Goal: Task Accomplishment & Management: Use online tool/utility

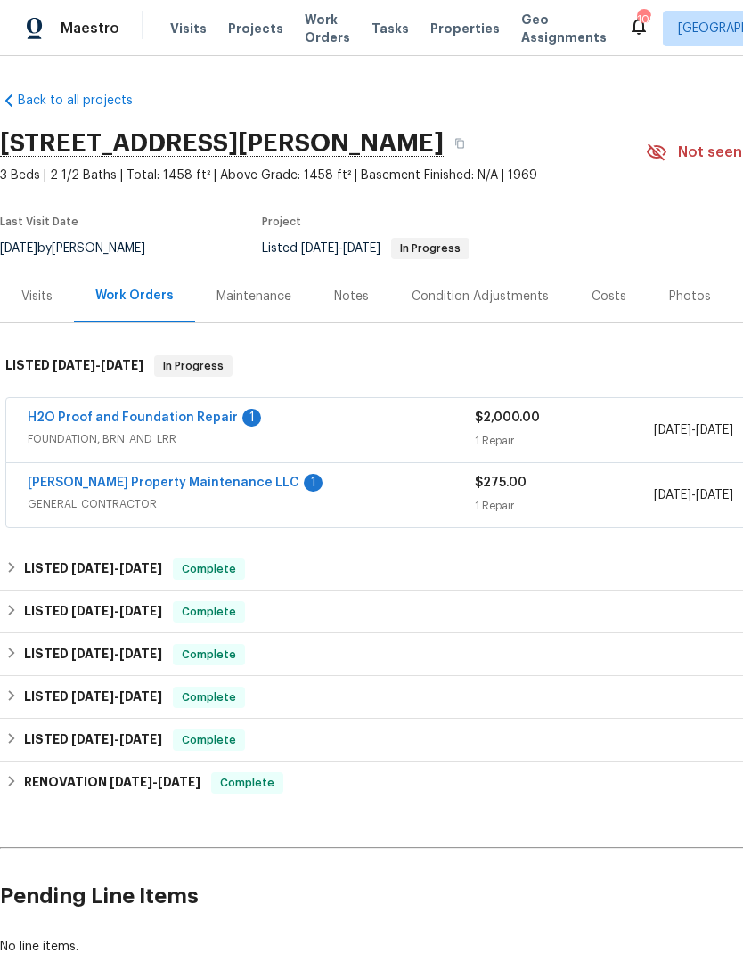
click at [134, 481] on link "[PERSON_NAME] Property Maintenance LLC" at bounding box center [164, 483] width 272 height 12
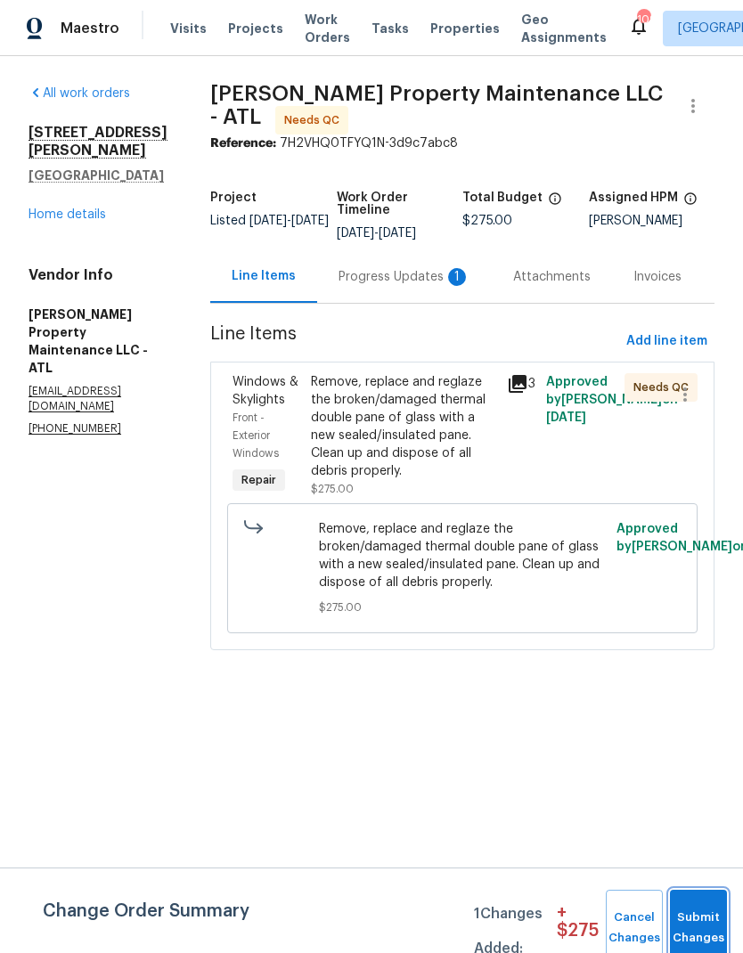
click at [706, 927] on span "Submit Changes" at bounding box center [698, 928] width 39 height 41
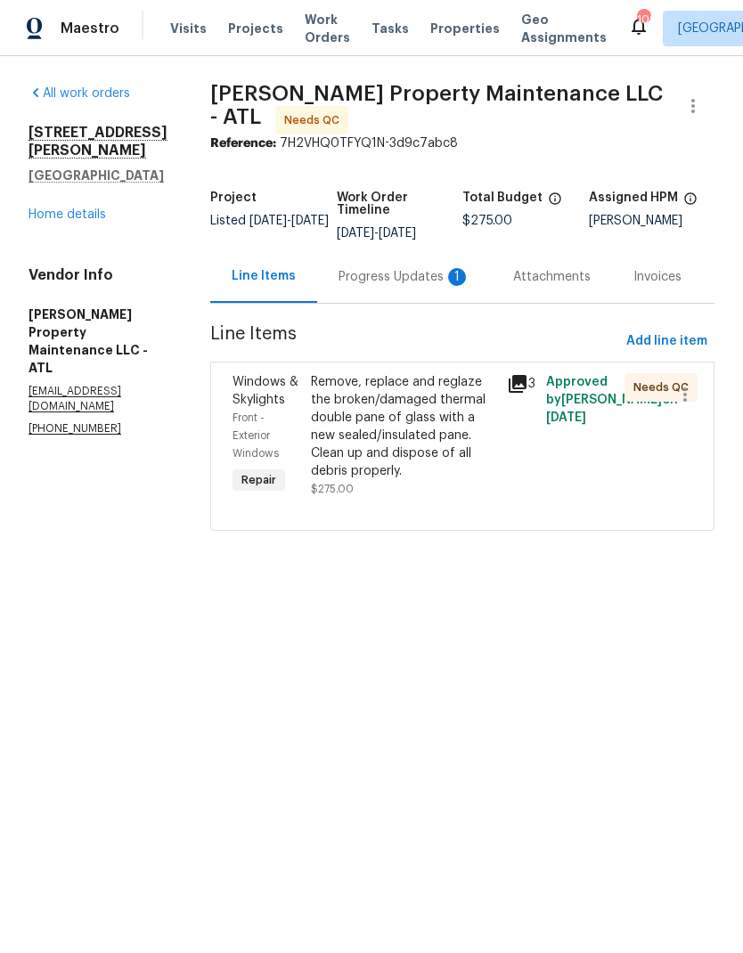
click at [397, 289] on div "Progress Updates 1" at bounding box center [404, 276] width 175 height 53
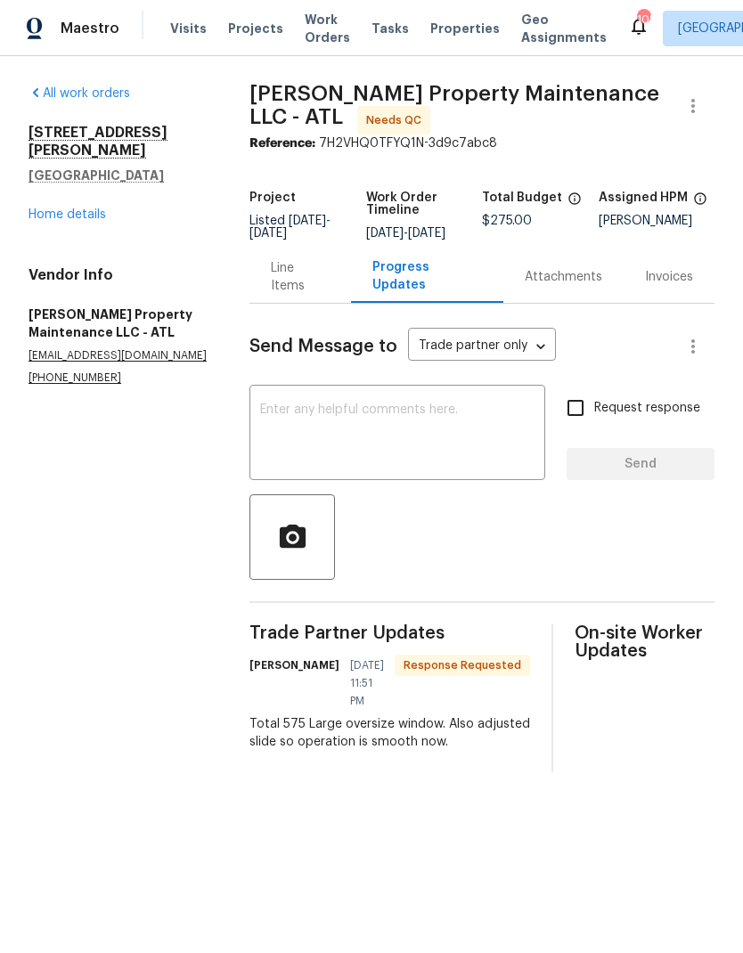
click at [303, 284] on div "Line Items" at bounding box center [300, 277] width 59 height 36
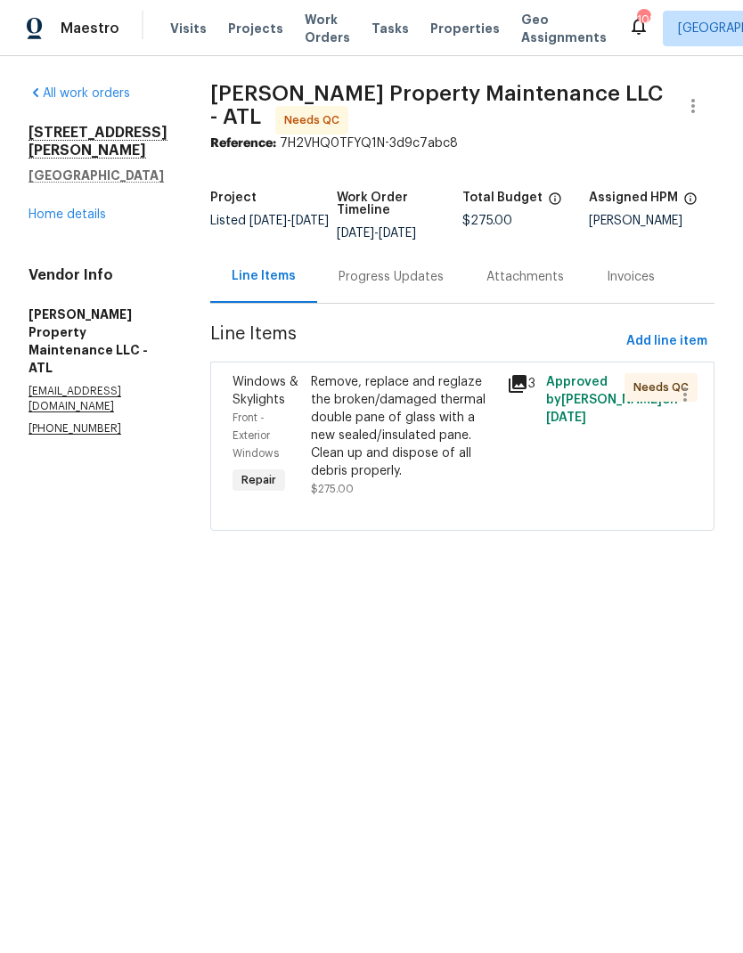
click at [395, 434] on div "Remove, replace and reglaze the broken/damaged thermal double pane of glass wit…" at bounding box center [403, 426] width 185 height 107
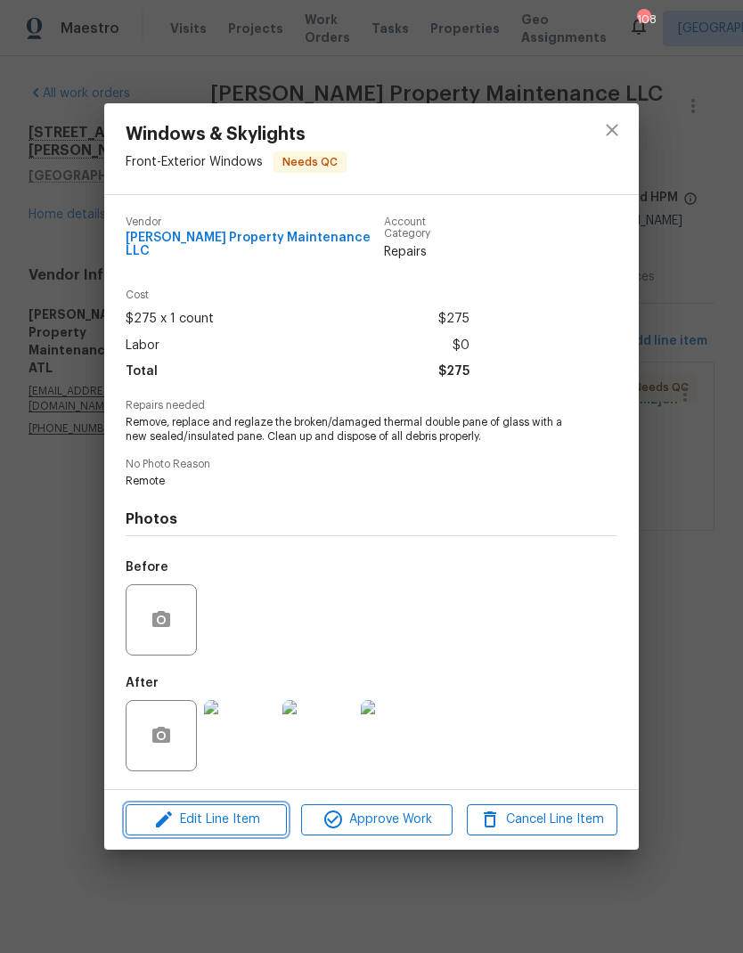
click at [231, 809] on span "Edit Line Item" at bounding box center [206, 820] width 151 height 22
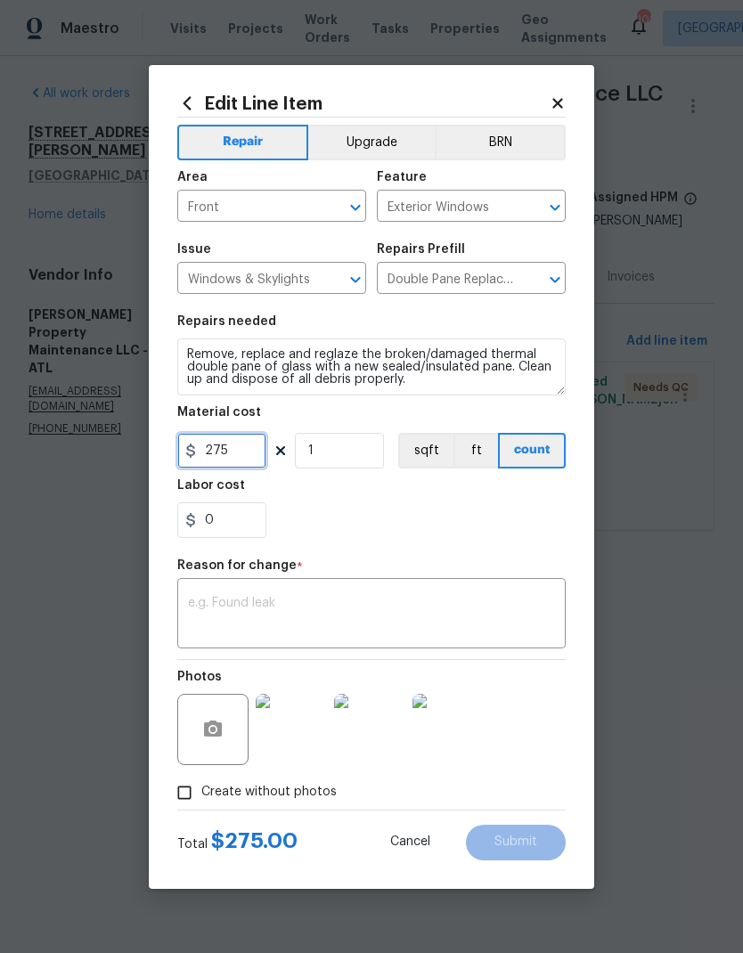
click at [247, 447] on input "275" at bounding box center [221, 451] width 89 height 36
type input "575"
click at [403, 602] on textarea at bounding box center [371, 615] width 367 height 37
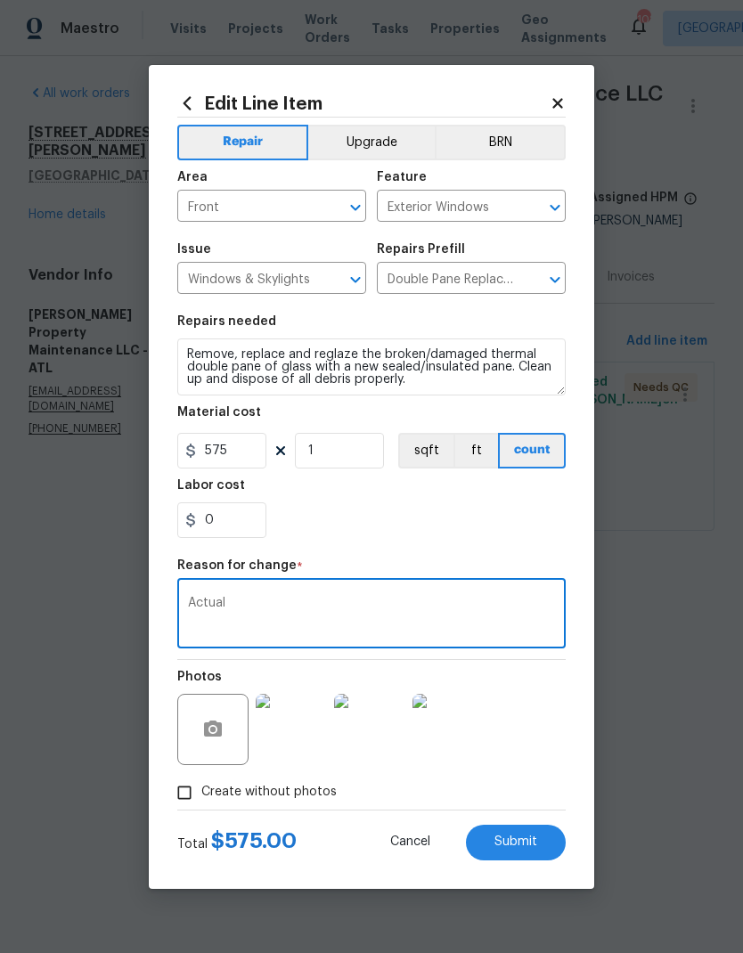
type textarea "Actual"
click at [530, 843] on span "Submit" at bounding box center [516, 842] width 43 height 13
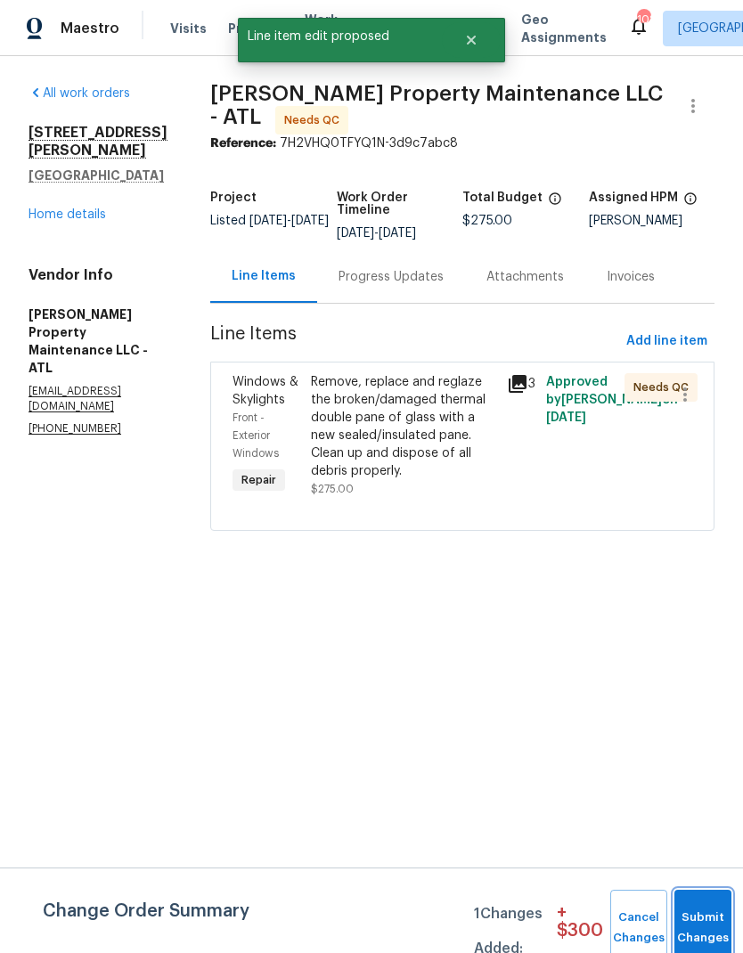
click at [699, 923] on button "Submit Changes" at bounding box center [702, 928] width 57 height 77
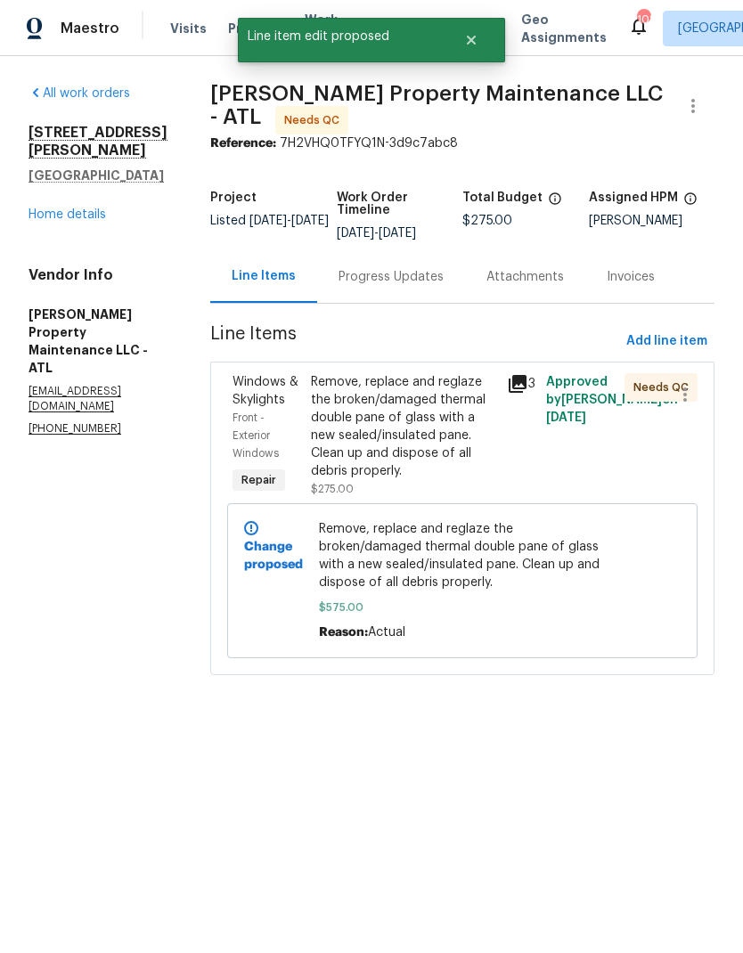
click at [77, 208] on link "Home details" at bounding box center [68, 214] width 78 height 12
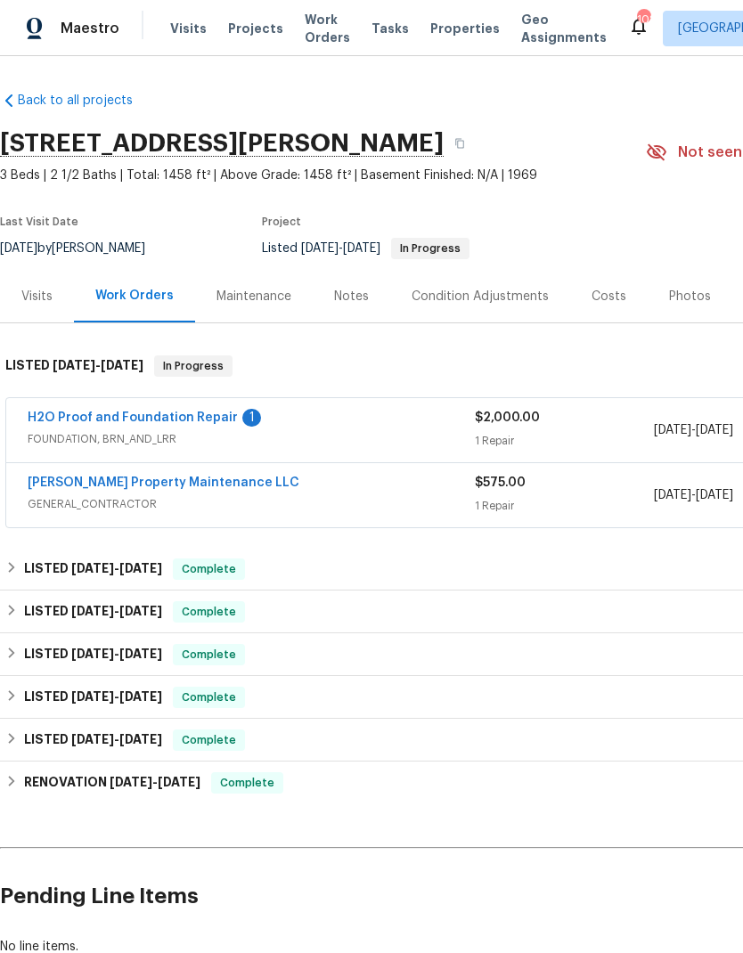
click at [120, 485] on link "[PERSON_NAME] Property Maintenance LLC" at bounding box center [164, 483] width 272 height 12
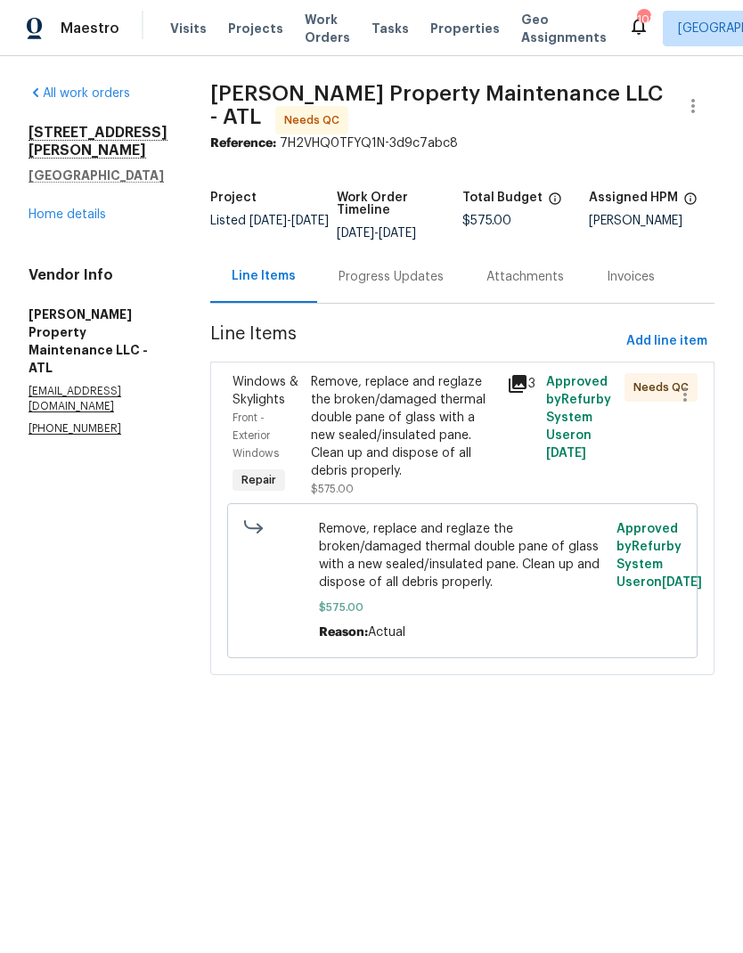
click at [527, 380] on icon at bounding box center [518, 384] width 18 height 18
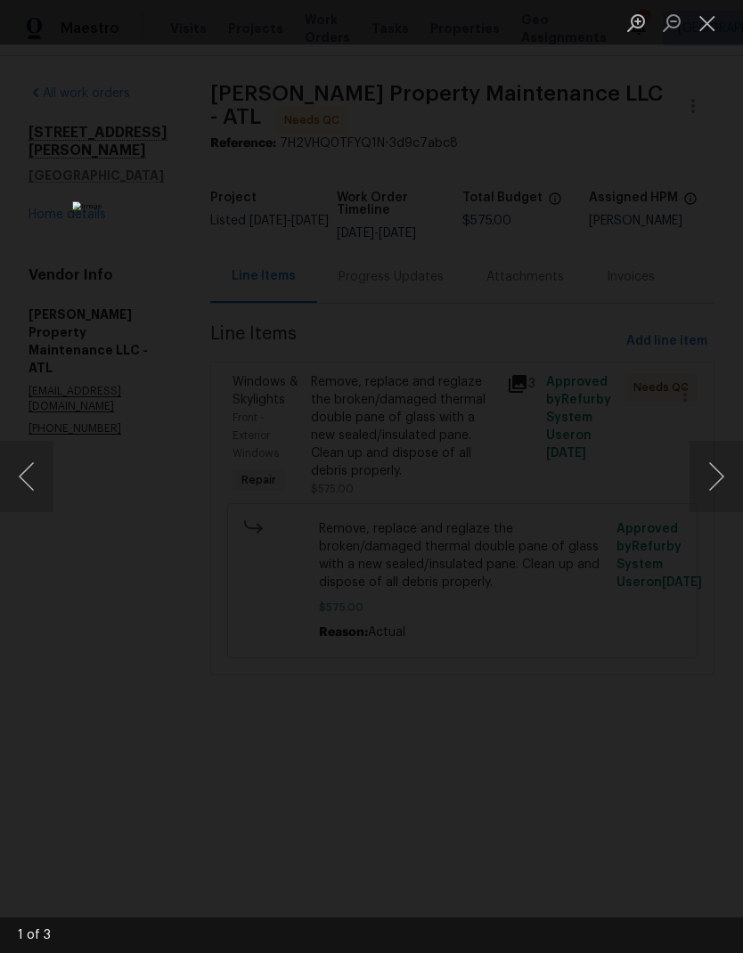
click at [715, 482] on button "Next image" at bounding box center [716, 476] width 53 height 71
click at [715, 480] on button "Next image" at bounding box center [716, 476] width 53 height 71
click at [707, 20] on button "Close lightbox" at bounding box center [708, 22] width 36 height 31
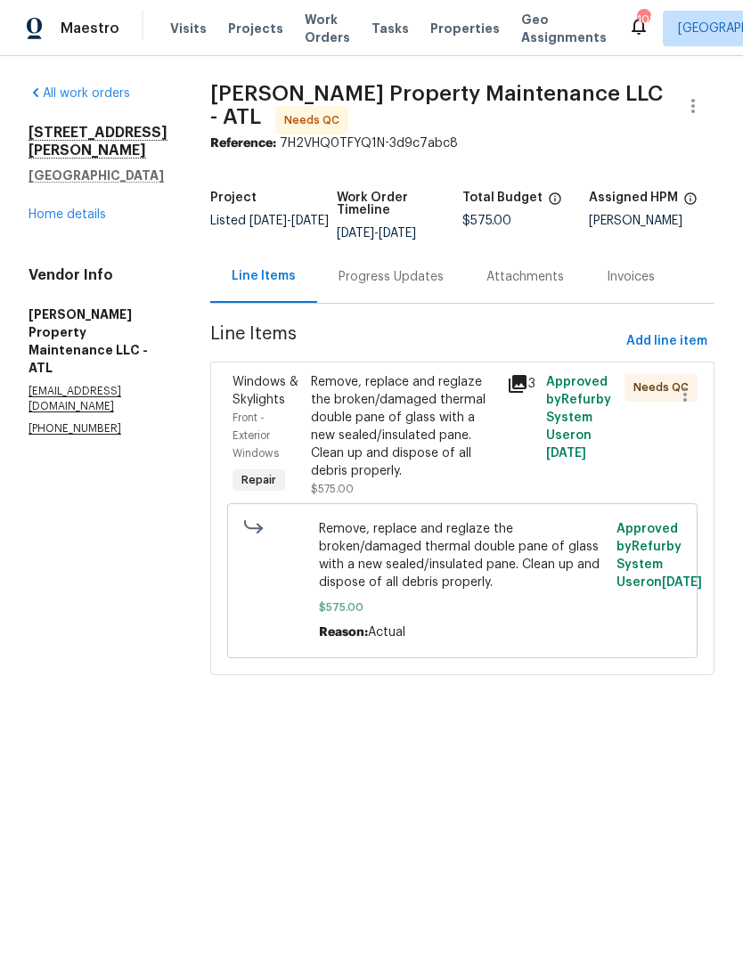
click at [83, 215] on link "Home details" at bounding box center [68, 214] width 78 height 12
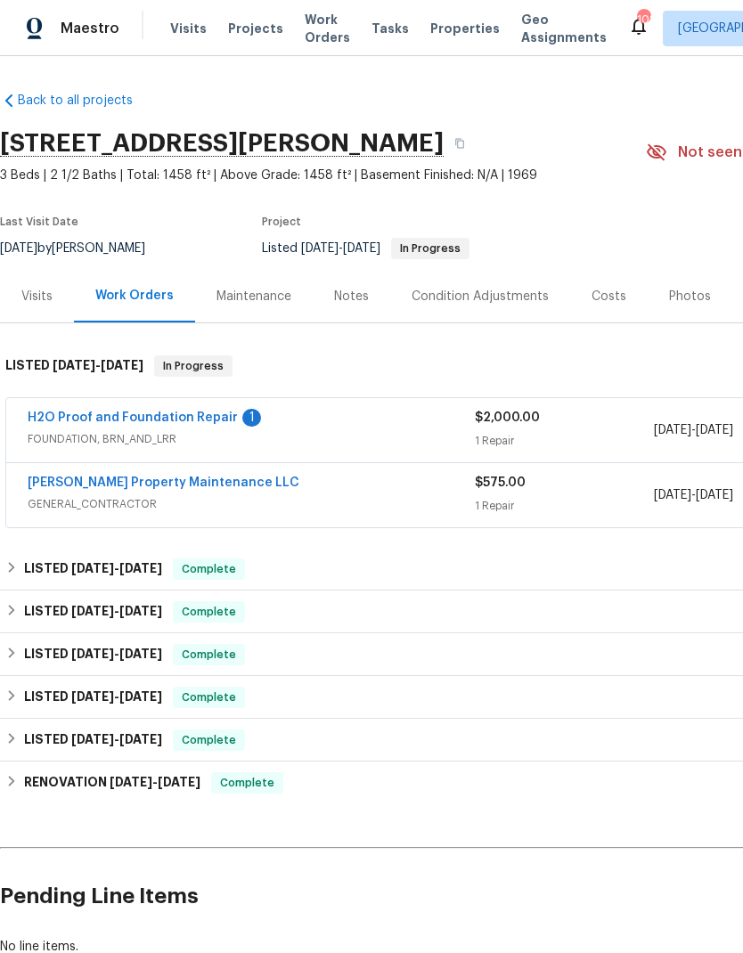
click at [148, 417] on link "H2O Proof and Foundation Repair" at bounding box center [133, 418] width 210 height 12
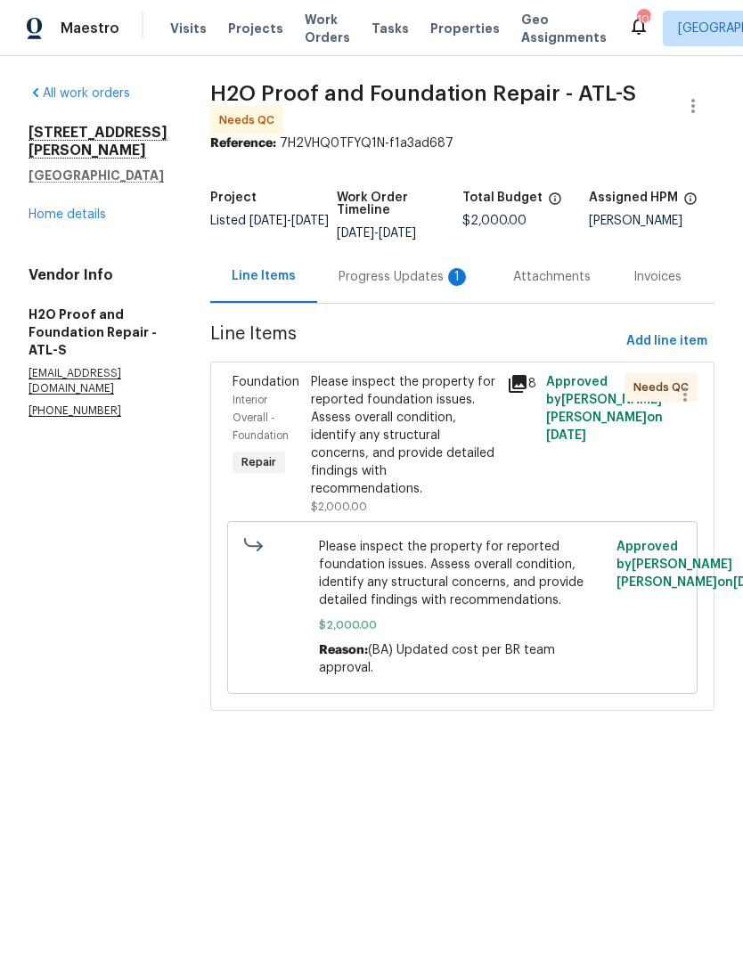
click at [339, 274] on div "Progress Updates 1" at bounding box center [405, 277] width 132 height 18
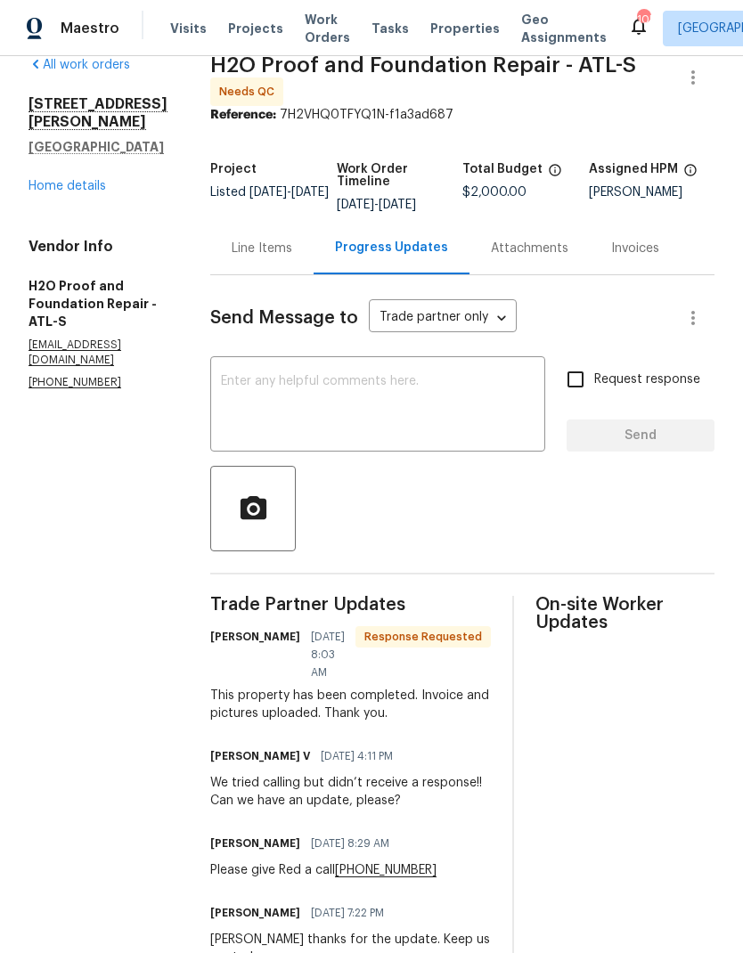
scroll to position [10, 0]
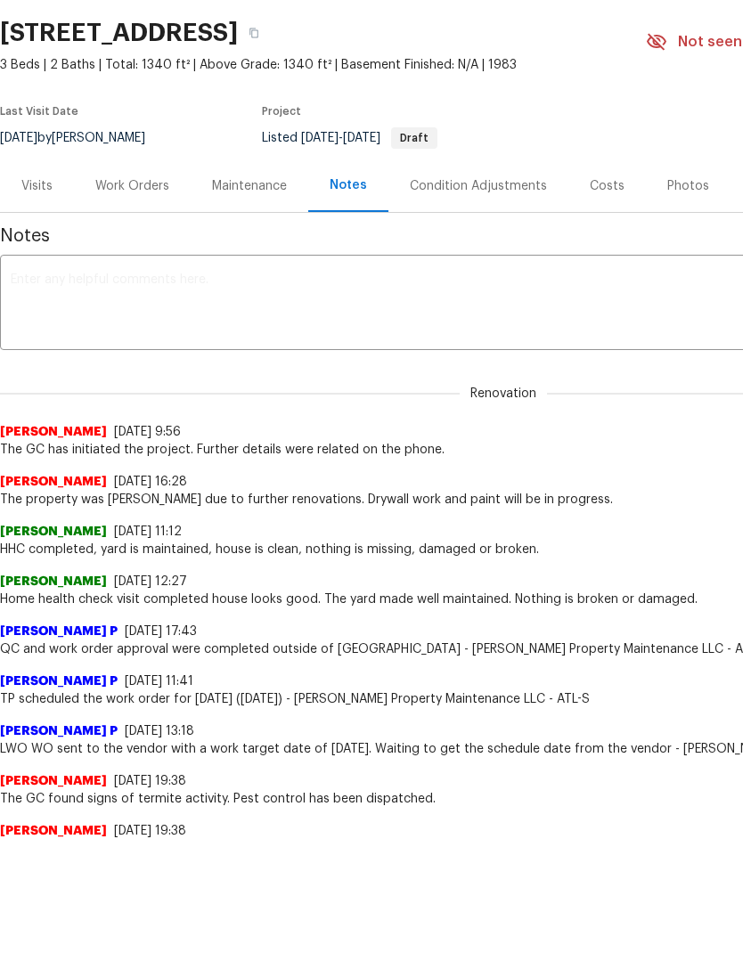
scroll to position [110, 0]
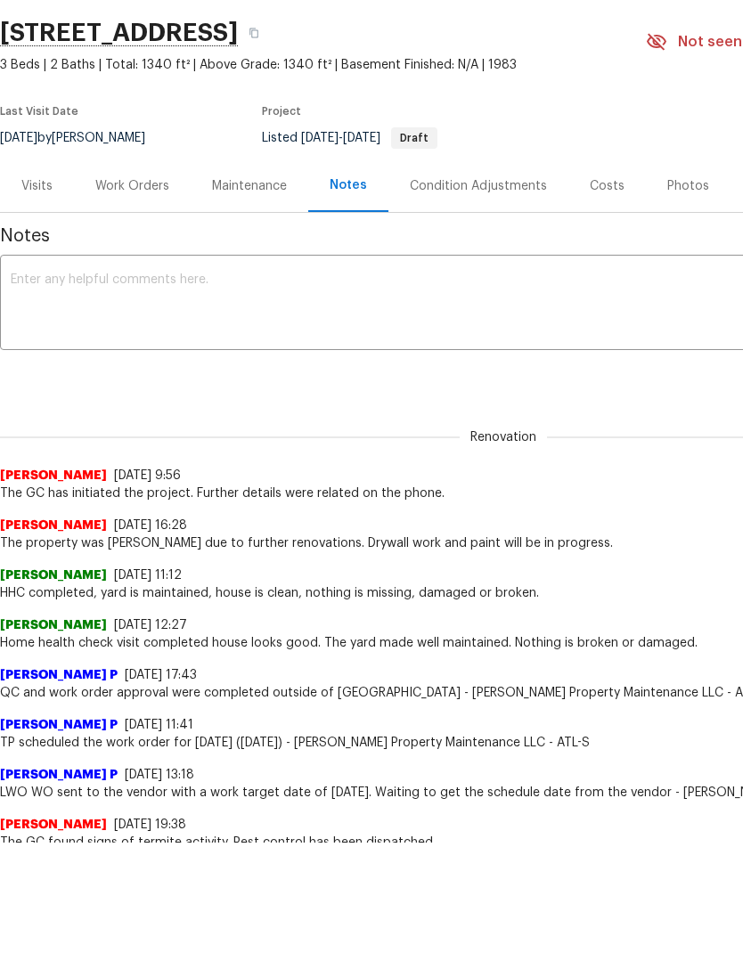
click at [140, 191] on div "Work Orders" at bounding box center [132, 186] width 74 height 18
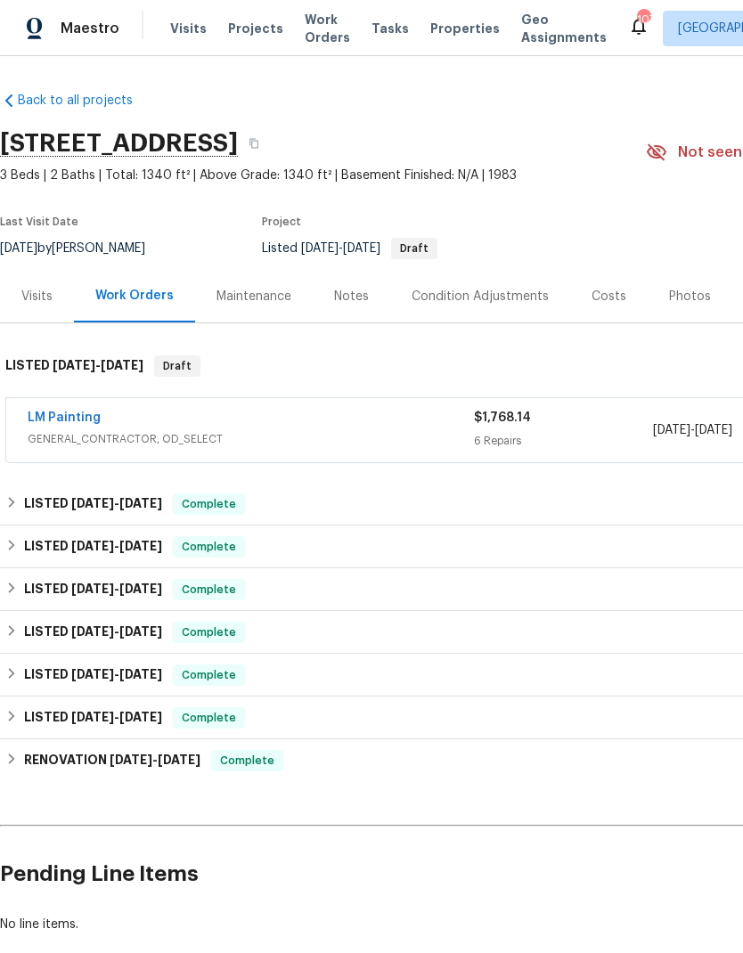
scroll to position [71, 0]
click at [69, 412] on link "LM Painting" at bounding box center [64, 418] width 73 height 12
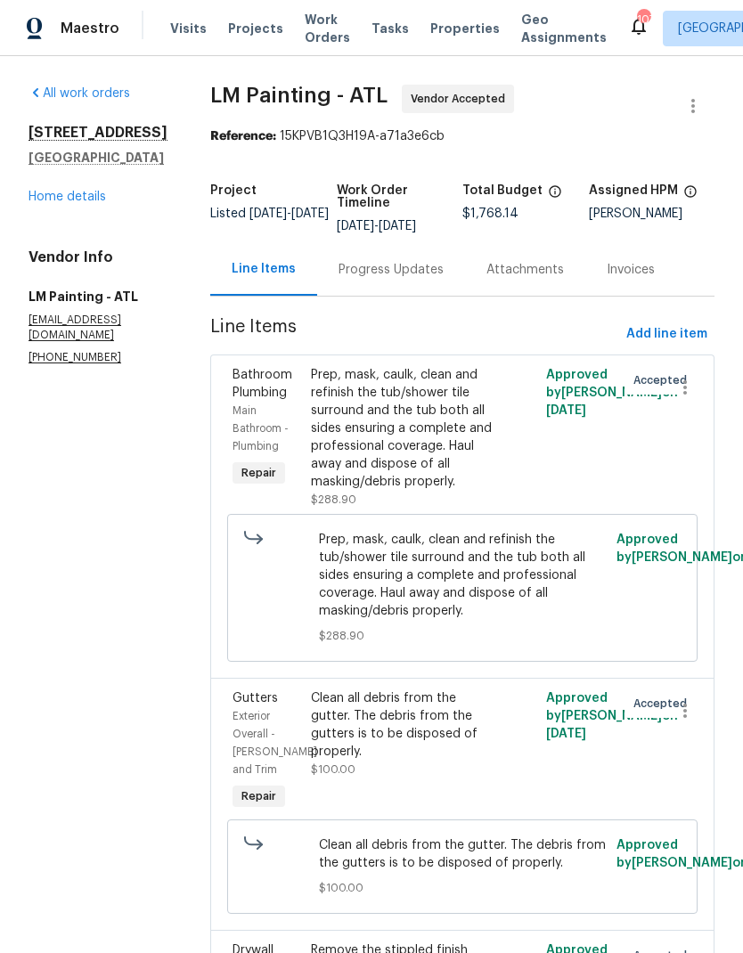
click at [69, 191] on link "Home details" at bounding box center [68, 197] width 78 height 12
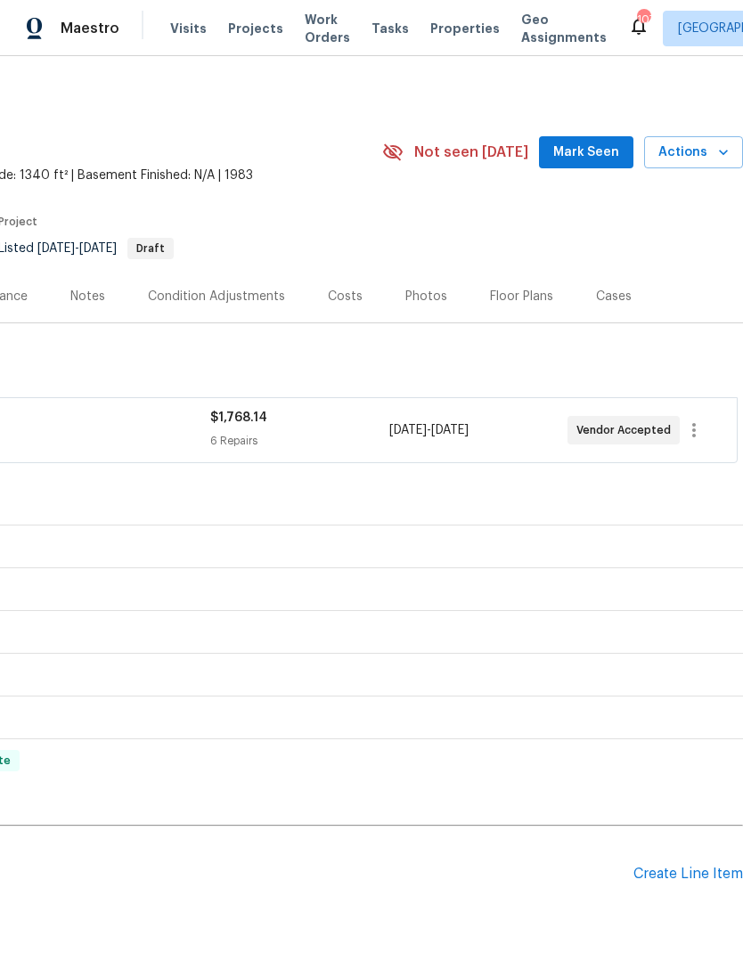
scroll to position [0, 264]
click at [598, 142] on span "Mark Seen" at bounding box center [586, 153] width 66 height 22
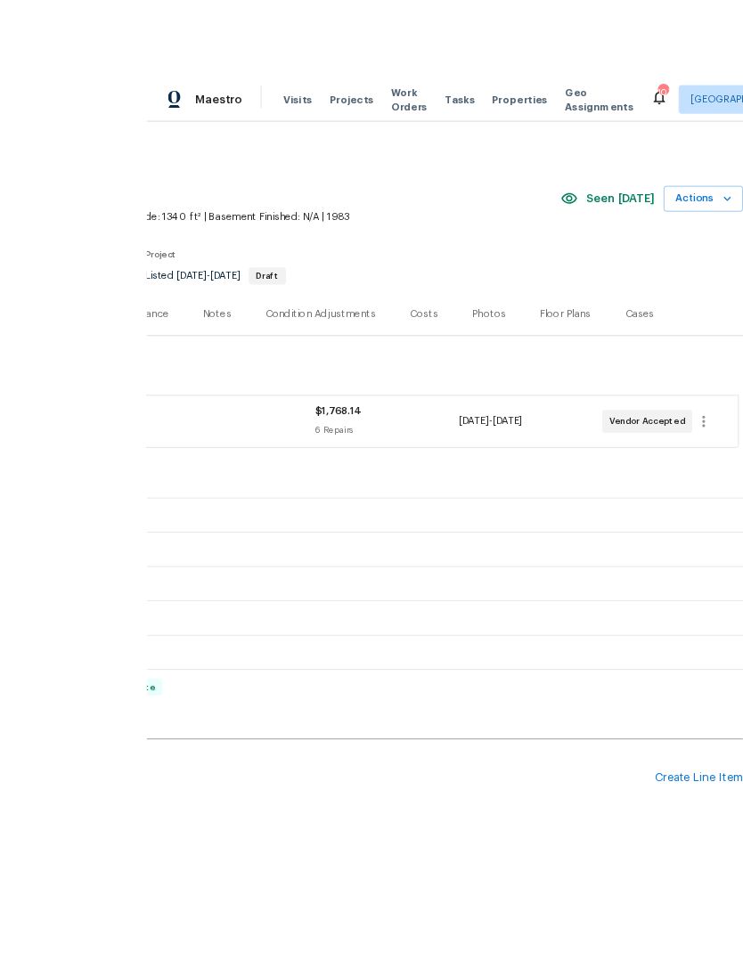
scroll to position [61, 0]
